Goal: Check status

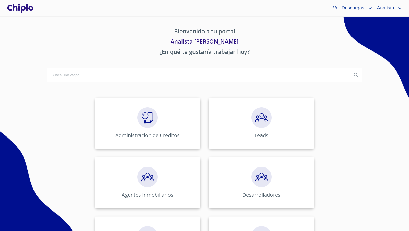
click at [147, 127] on img at bounding box center [147, 117] width 20 height 20
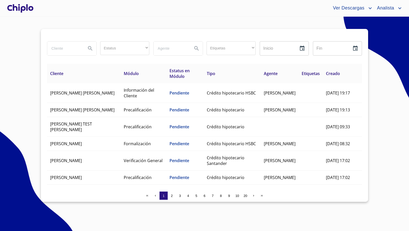
click at [63, 49] on input "search" at bounding box center [64, 48] width 35 height 14
type input "israel"
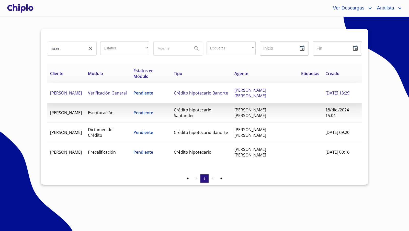
click at [153, 95] on span "Pendiente" at bounding box center [143, 93] width 20 height 6
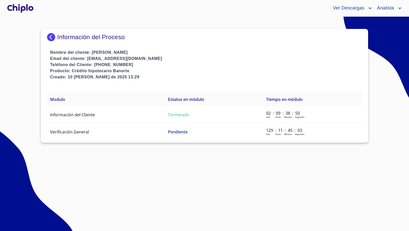
click at [355, 153] on section "Información del Proceso Nombre del cliente: ISRAEL SALAZAR GUTIERREZ Email del …" at bounding box center [204, 124] width 409 height 214
click at [27, 7] on div at bounding box center [20, 8] width 28 height 16
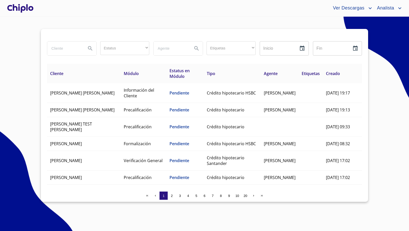
click at [64, 49] on input "search" at bounding box center [64, 48] width 35 height 14
type input "israel"
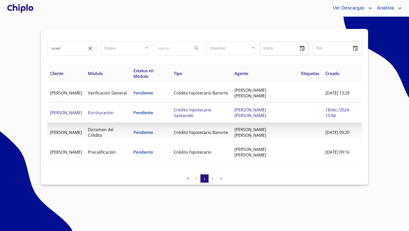
click at [195, 111] on span "Crédito hipotecario Santander" at bounding box center [193, 112] width 38 height 11
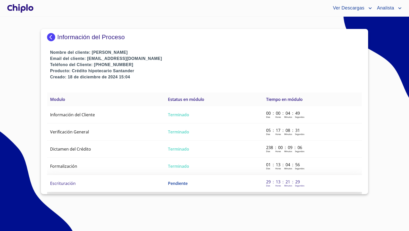
click at [71, 182] on span "Escrituración" at bounding box center [63, 183] width 26 height 6
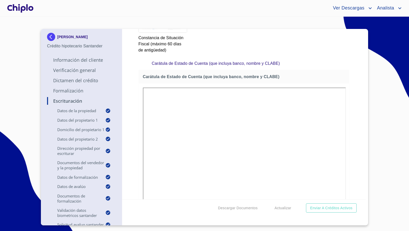
scroll to position [1290, 0]
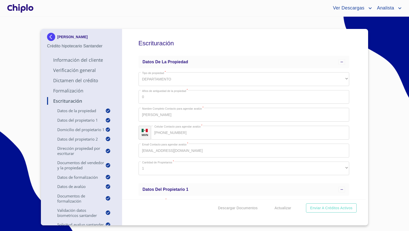
scroll to position [1290, 0]
